Goal: Check status: Check status

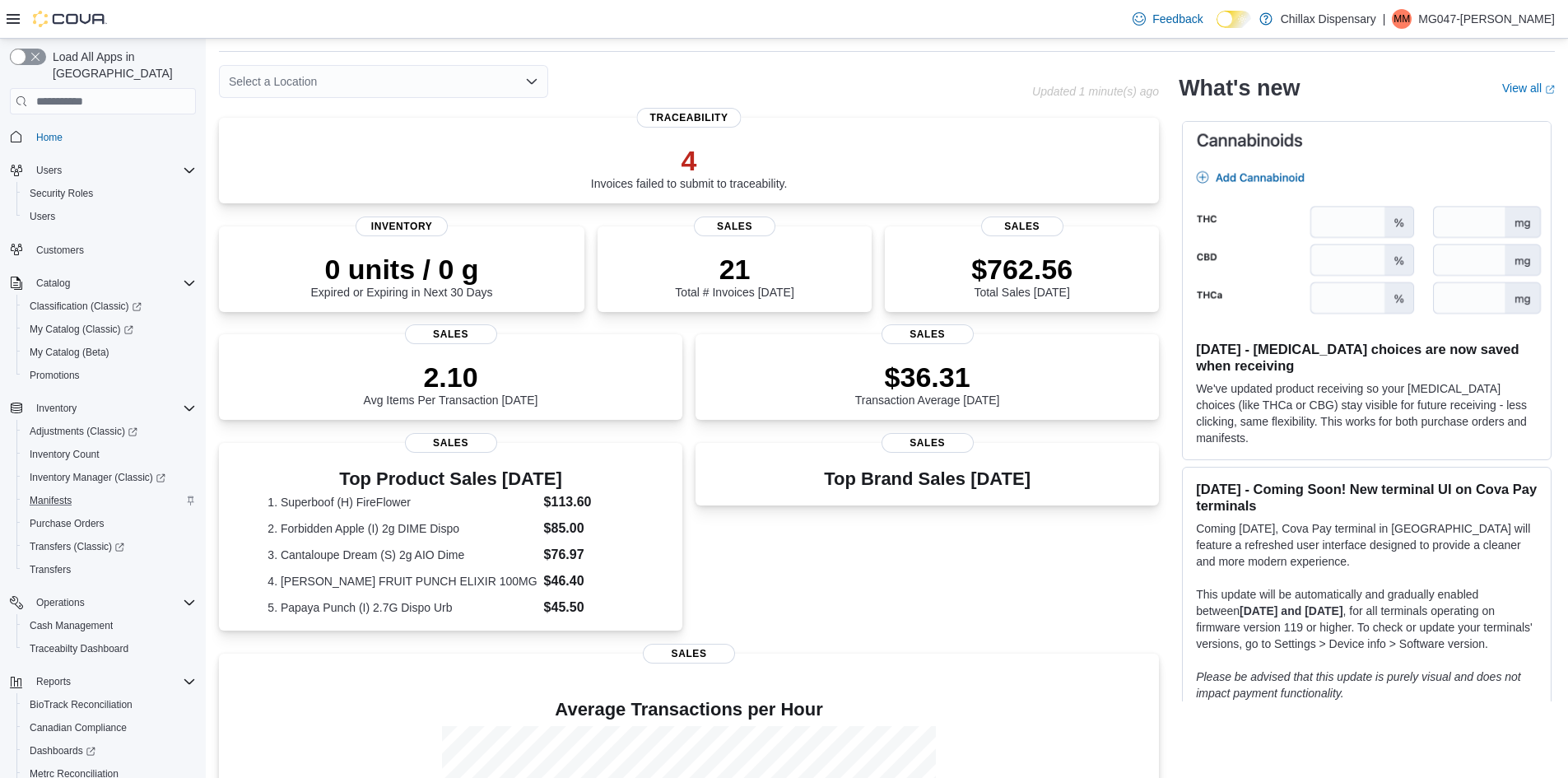
scroll to position [83, 0]
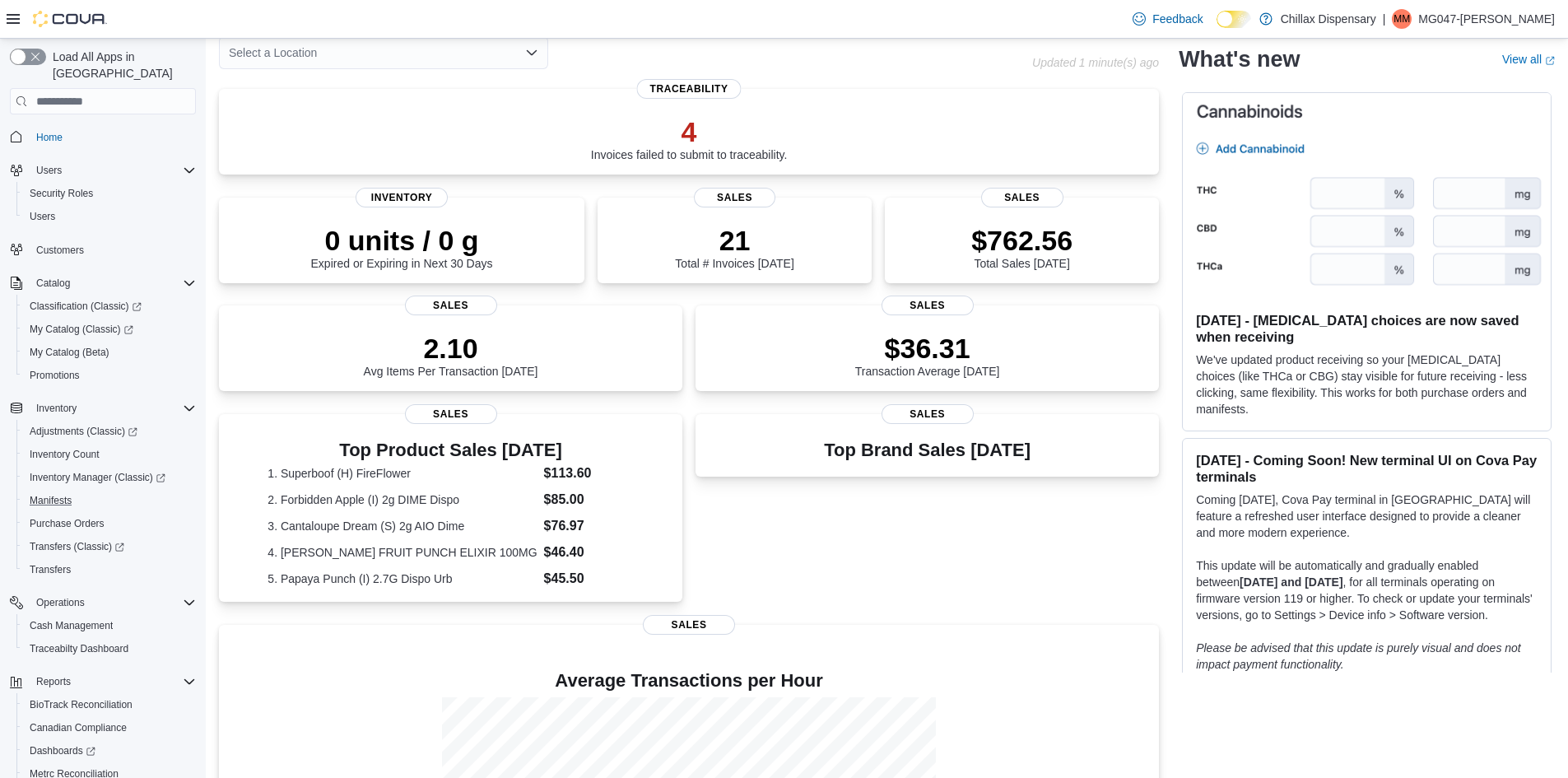
click at [60, 495] on button "Manifests" at bounding box center [109, 501] width 186 height 23
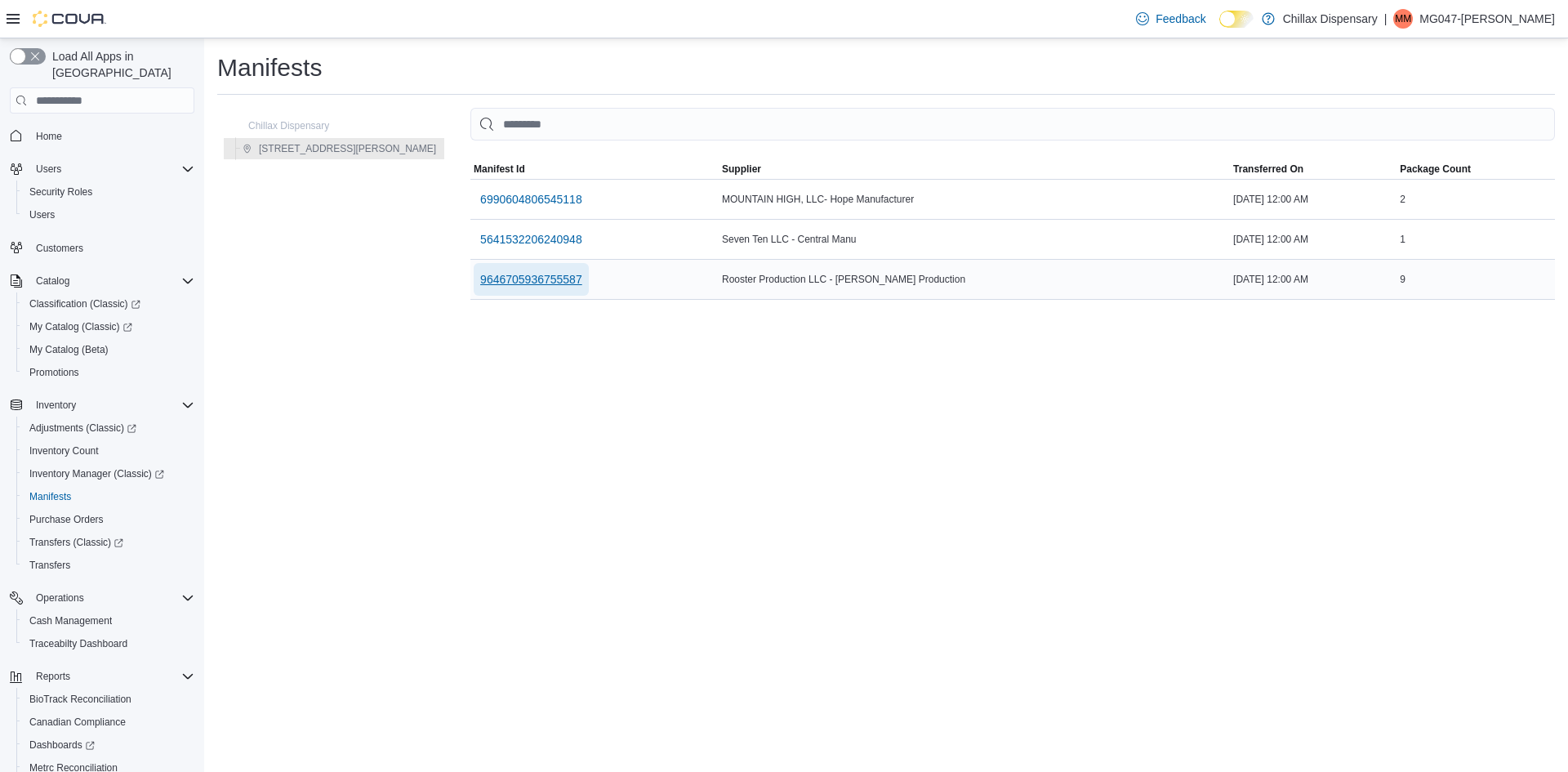
click at [488, 279] on span "9646705936755587" at bounding box center [531, 280] width 102 height 16
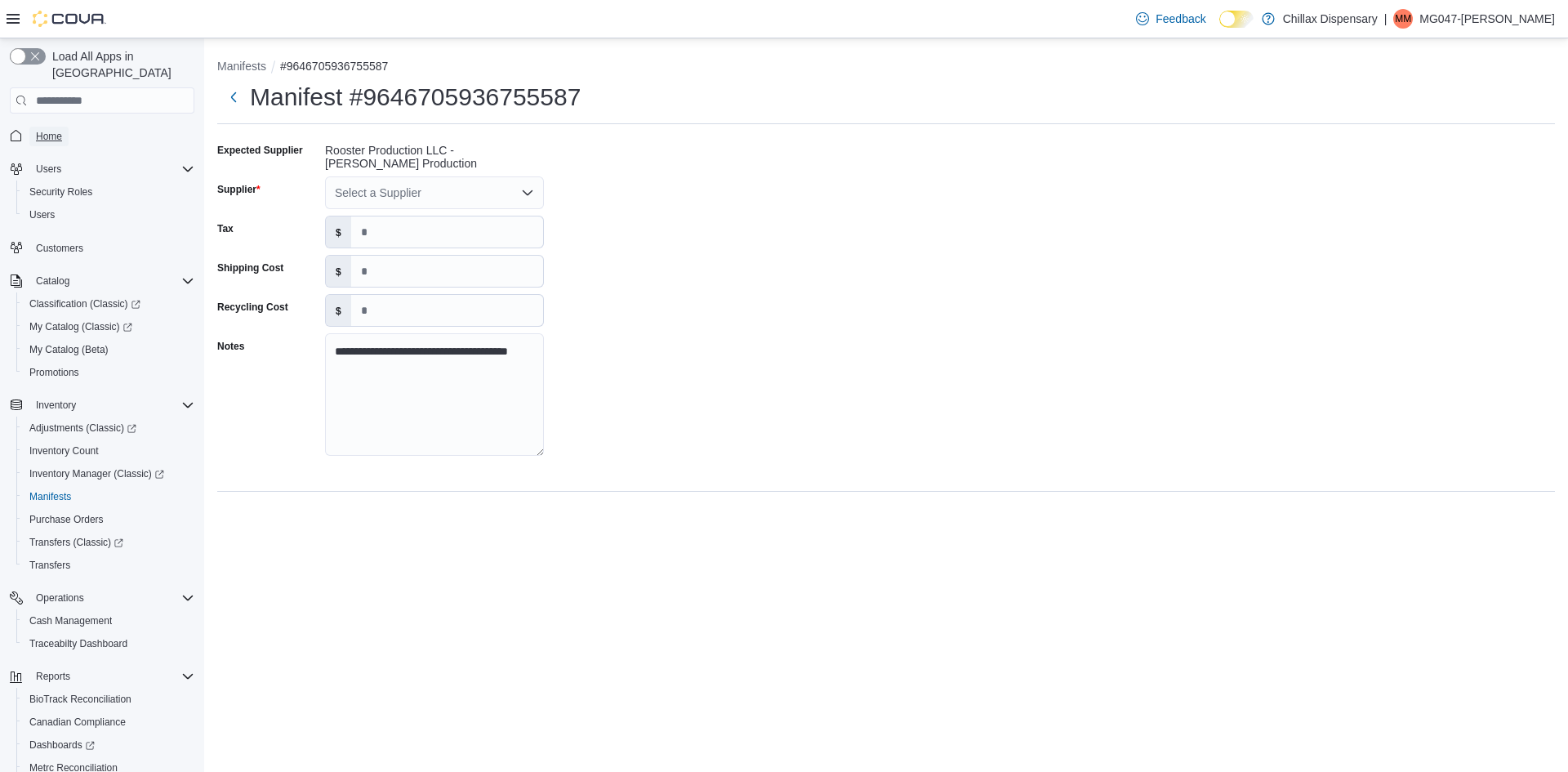
click at [58, 130] on span "Home" at bounding box center [49, 136] width 26 height 13
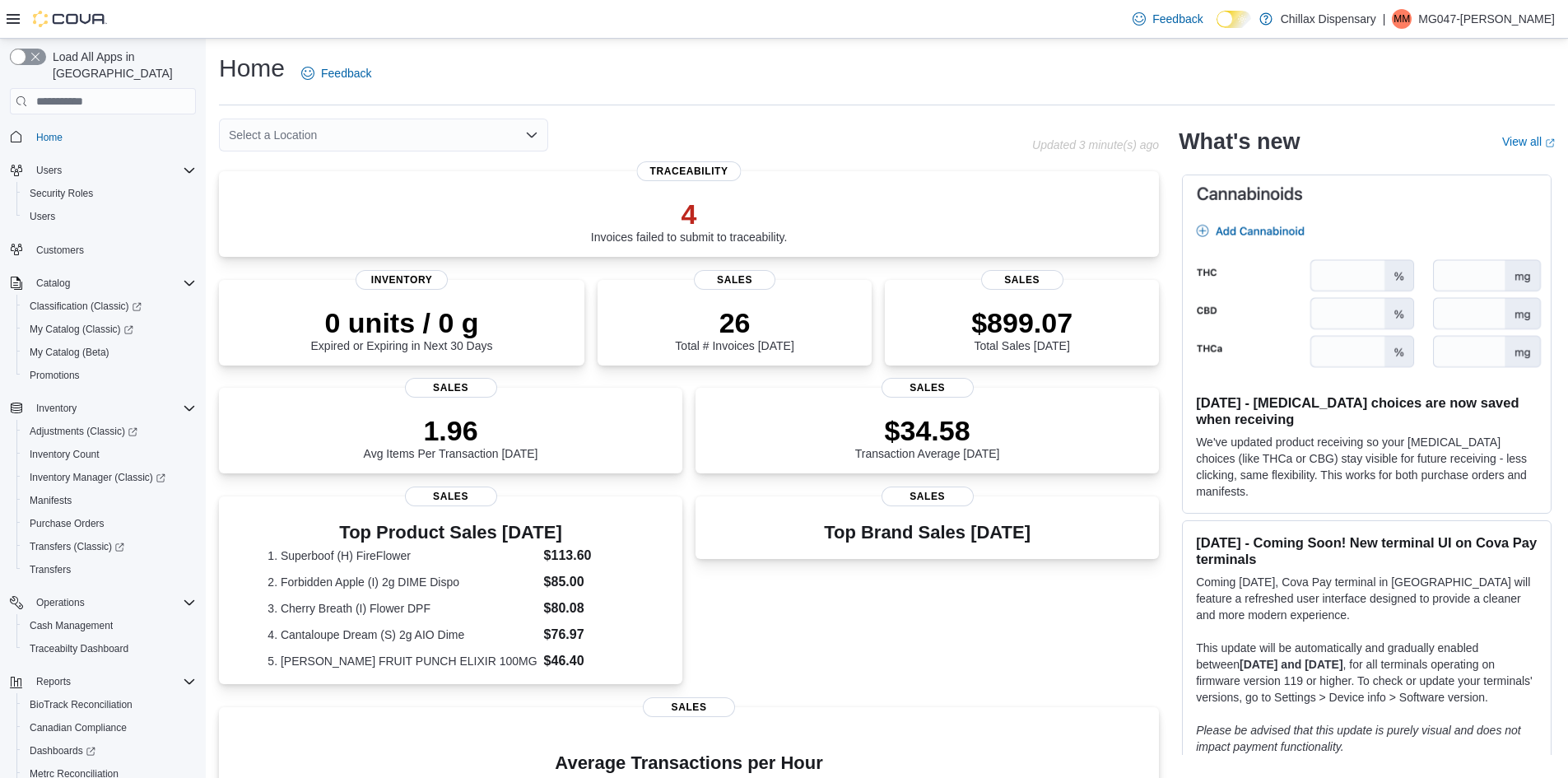
click at [72, 126] on span "Home" at bounding box center [112, 136] width 166 height 21
